Goal: Task Accomplishment & Management: Use online tool/utility

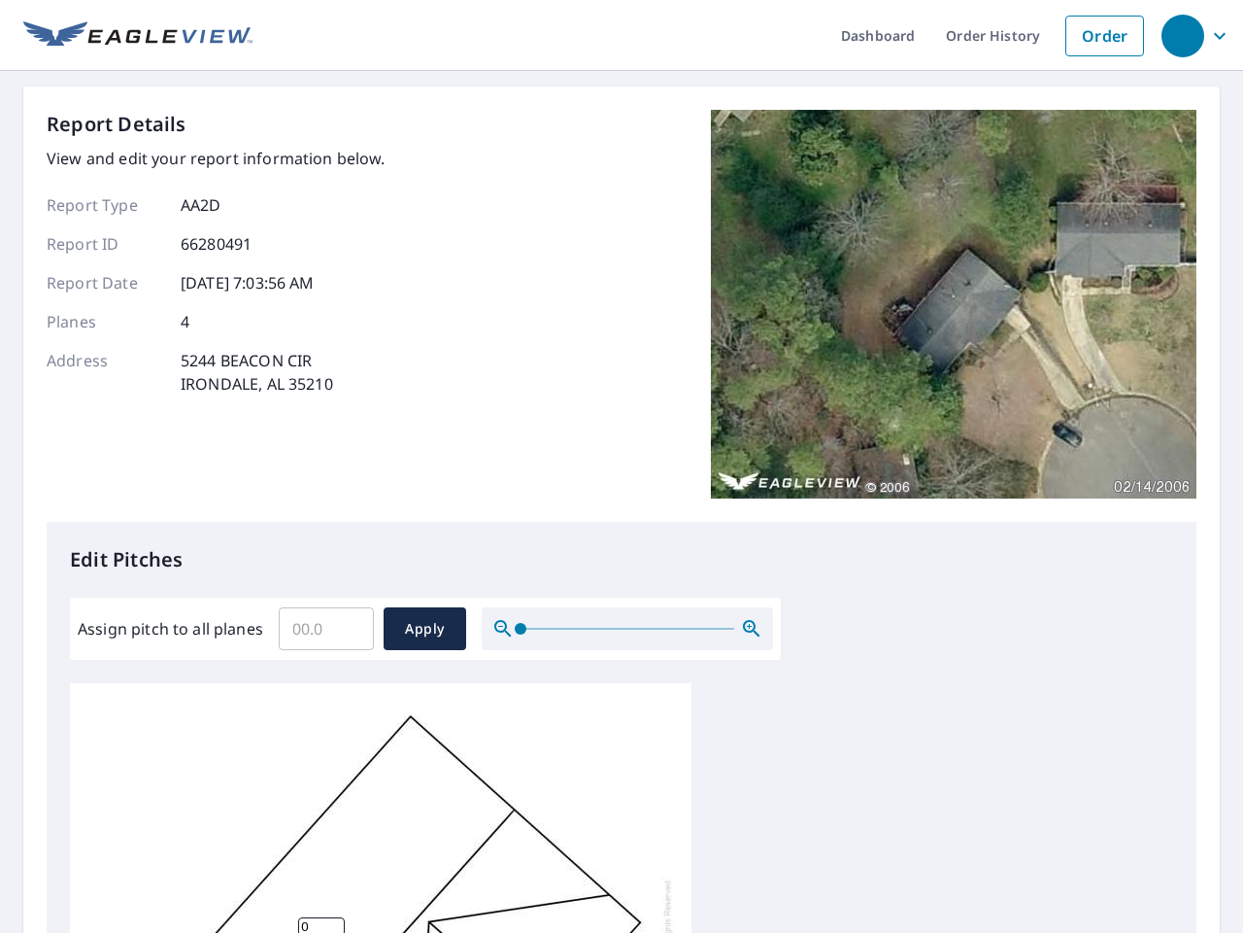
click at [622, 466] on div "Report Details View and edit your report information below. Report Type AA2D Re…" at bounding box center [622, 316] width 1150 height 412
click at [1182, 35] on div "button" at bounding box center [1183, 36] width 43 height 43
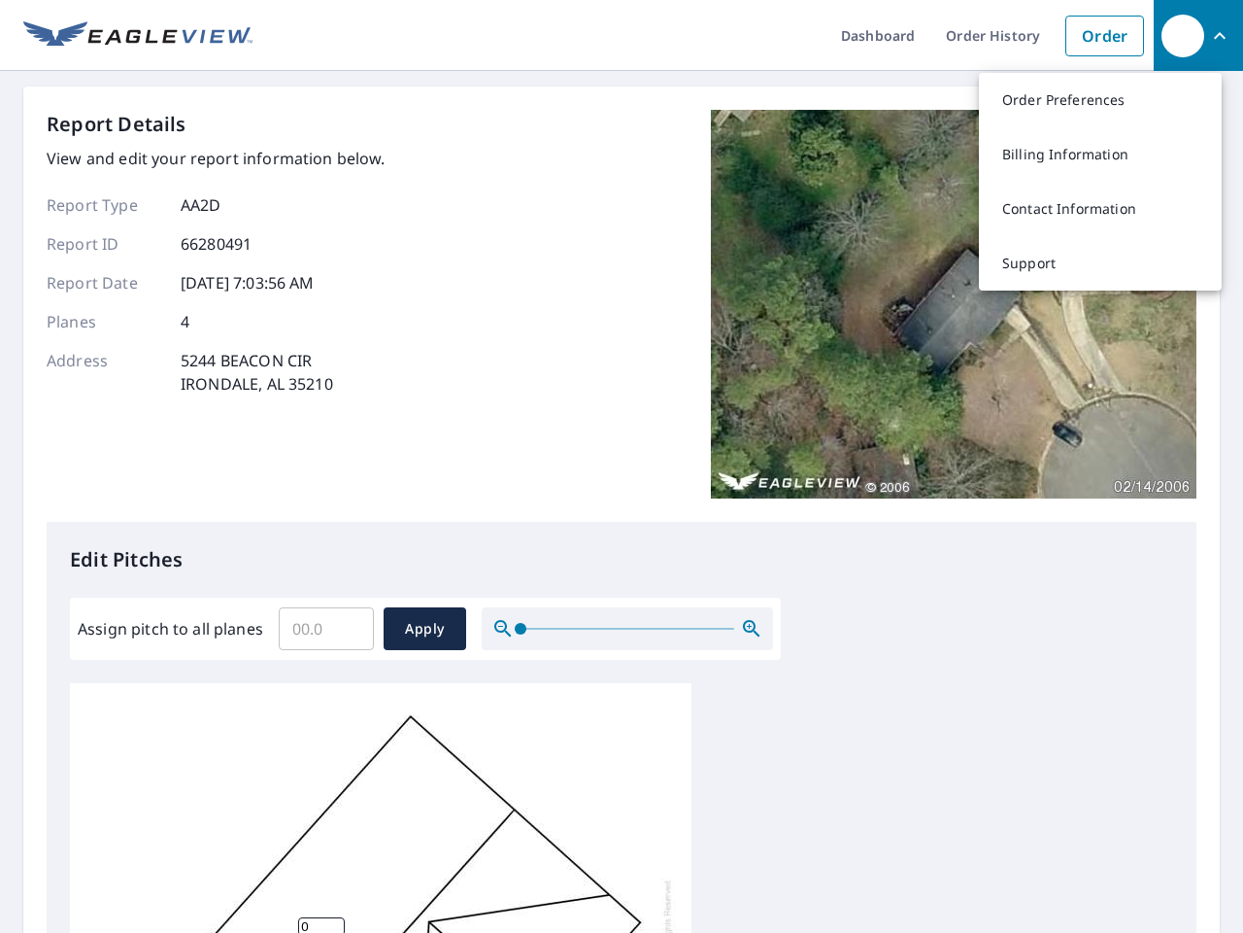
click at [326, 629] on input "Assign pitch to all planes" at bounding box center [326, 628] width 95 height 54
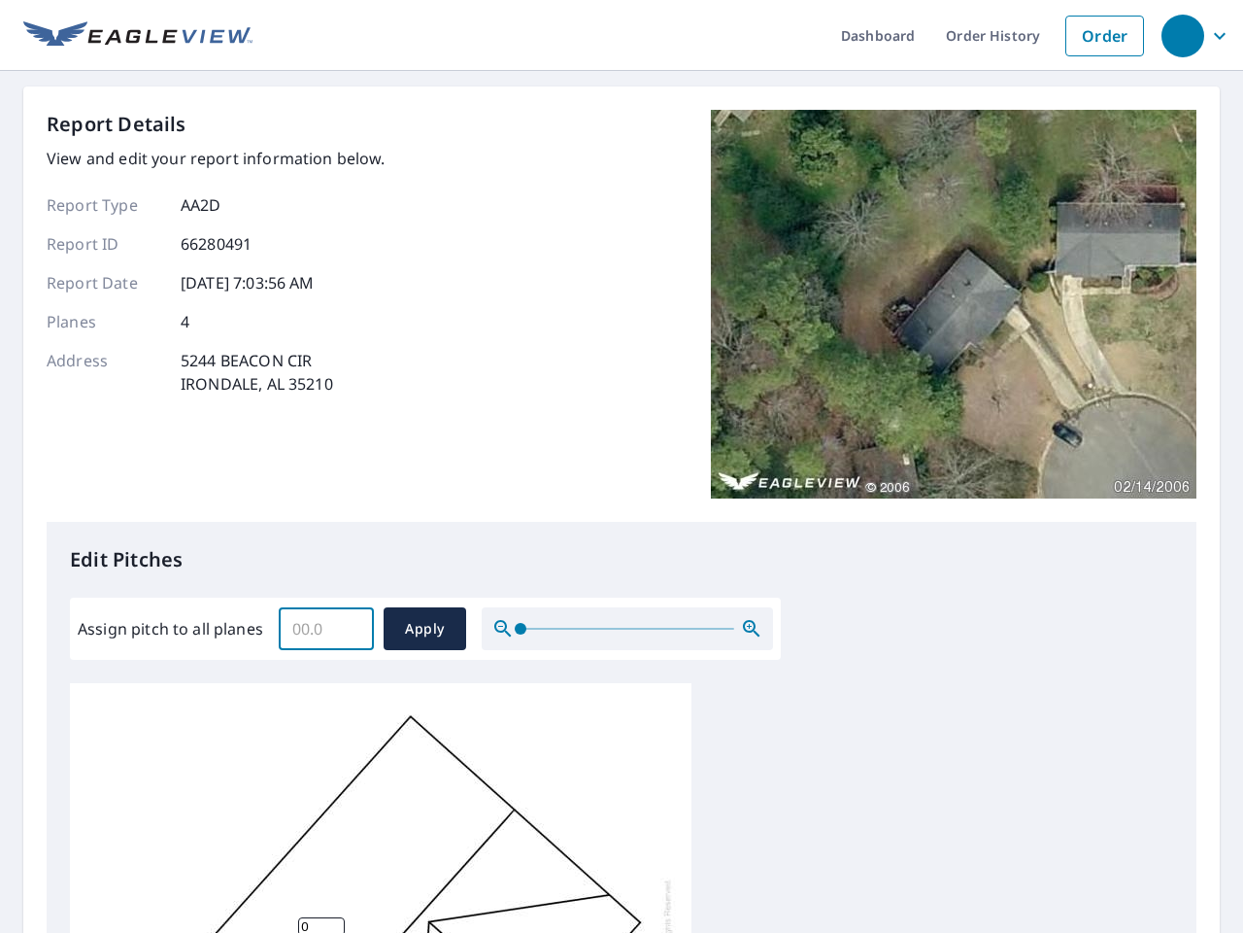
click at [425, 629] on span "Apply" at bounding box center [424, 629] width 51 height 24
click at [752, 629] on icon "button" at bounding box center [751, 628] width 23 height 23
